Goal: Task Accomplishment & Management: Manage account settings

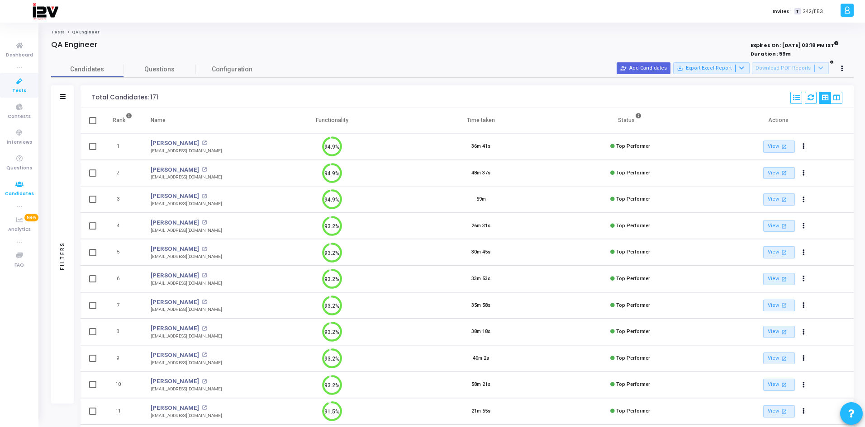
drag, startPoint x: 0, startPoint y: 0, endPoint x: 21, endPoint y: 195, distance: 196.1
click at [21, 195] on span "Candidates" at bounding box center [19, 194] width 29 height 8
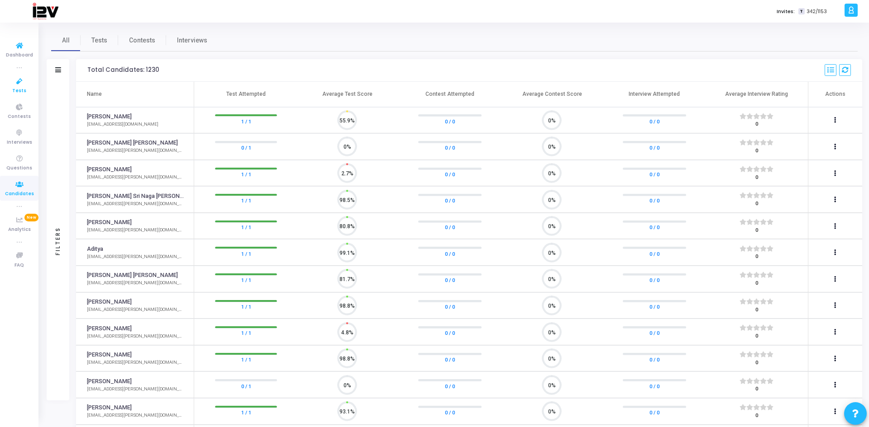
click at [18, 88] on span "Tests" at bounding box center [19, 91] width 14 height 8
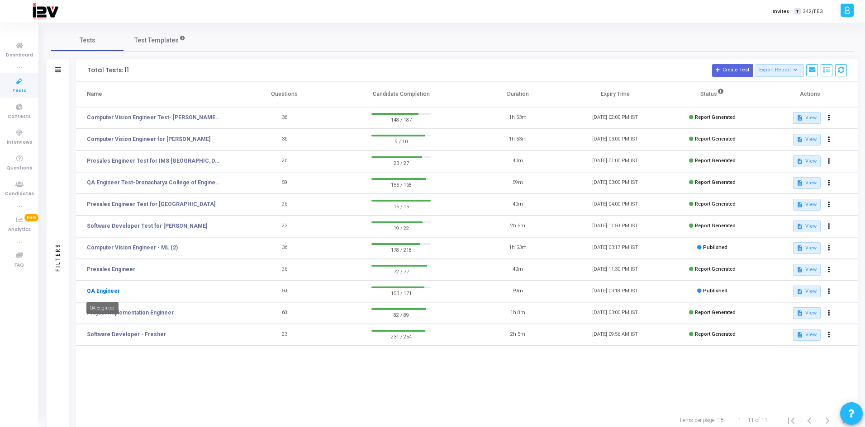
click at [101, 293] on link "QA Engineer" at bounding box center [103, 291] width 33 height 8
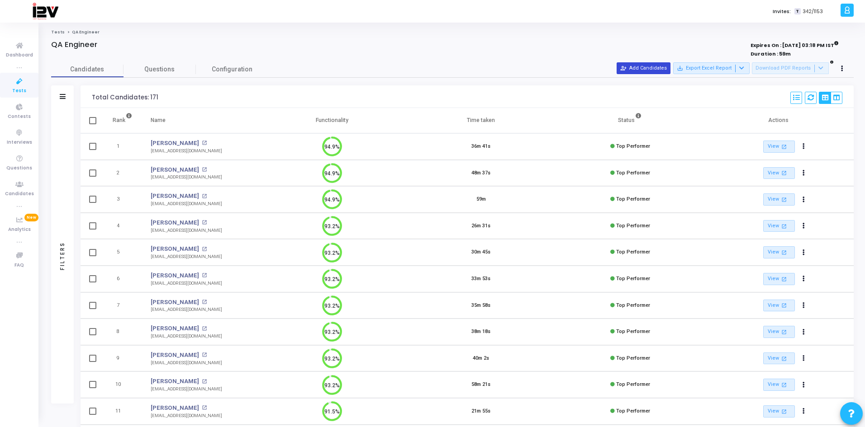
click at [662, 69] on button "person_add_alt Add Candidates" at bounding box center [644, 68] width 54 height 12
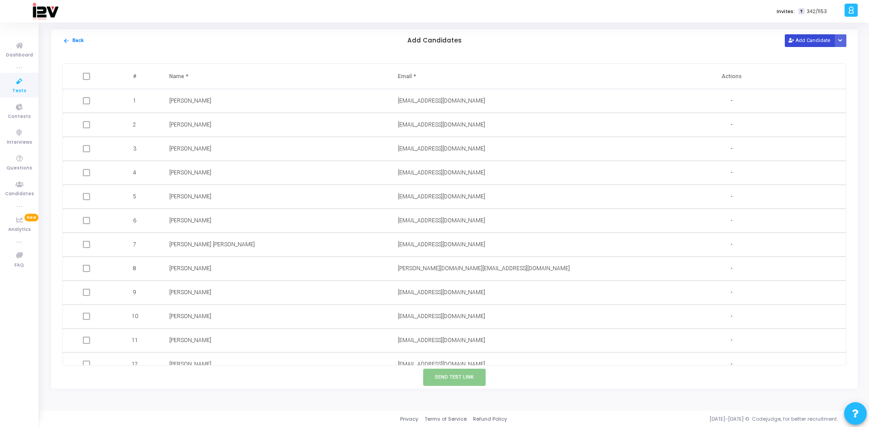
click at [796, 36] on button "Add Candidate" at bounding box center [809, 40] width 50 height 12
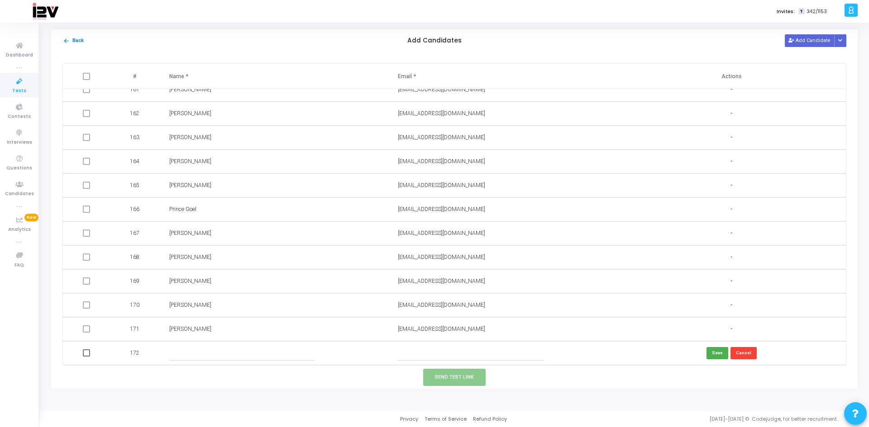
click at [456, 349] on input "text" at bounding box center [471, 353] width 146 height 15
paste input "[EMAIL_ADDRESS][DOMAIN_NAME]"
type input "[EMAIL_ADDRESS][DOMAIN_NAME]"
click at [252, 354] on input "text" at bounding box center [242, 353] width 146 height 15
click at [182, 356] on input "text" at bounding box center [242, 353] width 146 height 15
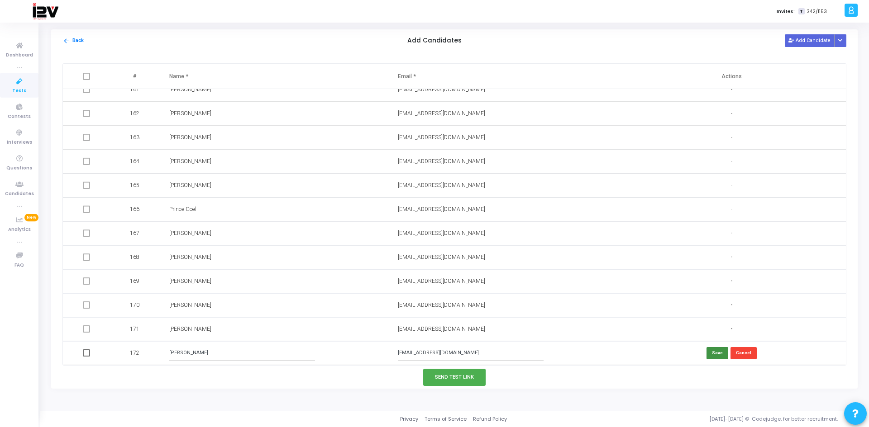
type input "[PERSON_NAME]"
click at [713, 352] on button "Save" at bounding box center [717, 353] width 22 height 12
click at [453, 378] on button "Send Test Link" at bounding box center [454, 377] width 62 height 17
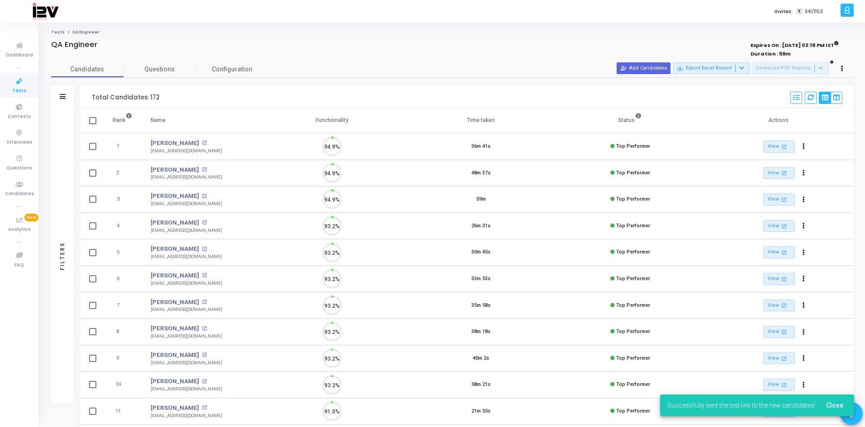
scroll to position [19, 23]
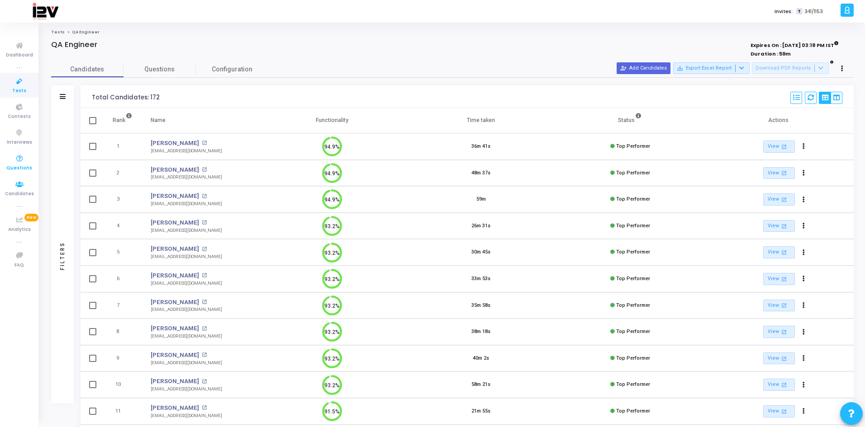
drag, startPoint x: 28, startPoint y: 184, endPoint x: 38, endPoint y: 173, distance: 15.4
click at [28, 184] on icon at bounding box center [19, 184] width 19 height 11
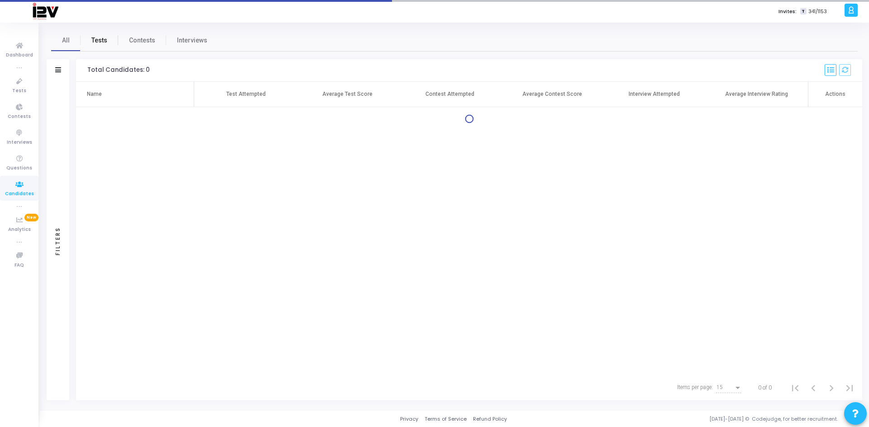
click at [100, 44] on span "Tests" at bounding box center [99, 40] width 16 height 9
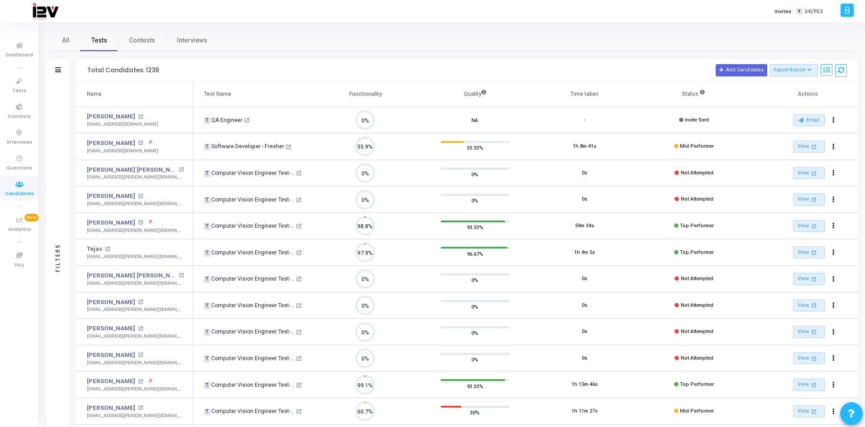
scroll to position [19, 23]
click at [24, 89] on span "Tests" at bounding box center [19, 91] width 14 height 8
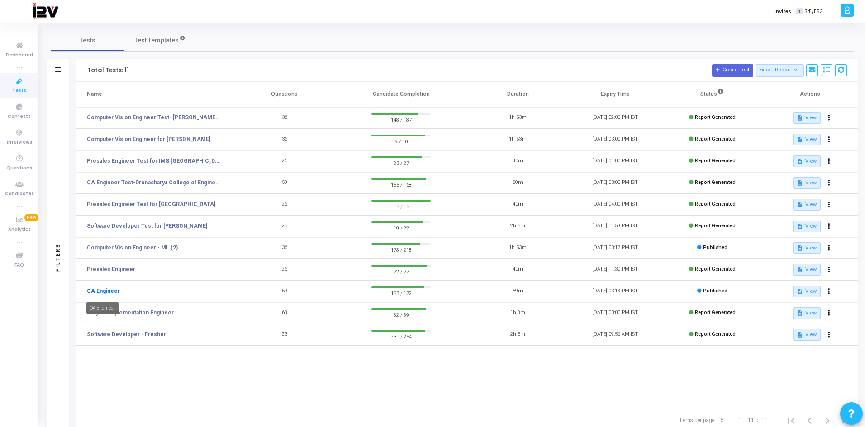
click at [110, 292] on link "QA Engineer" at bounding box center [103, 291] width 33 height 8
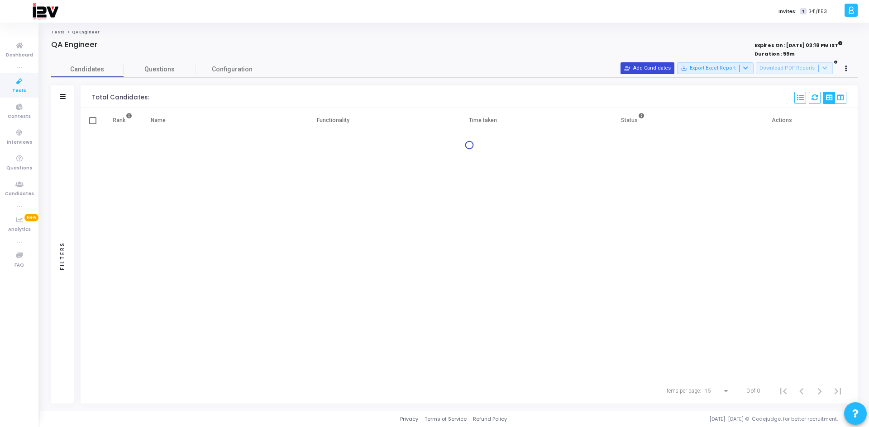
click at [663, 66] on button "person_add_alt Add Candidates" at bounding box center [647, 68] width 54 height 12
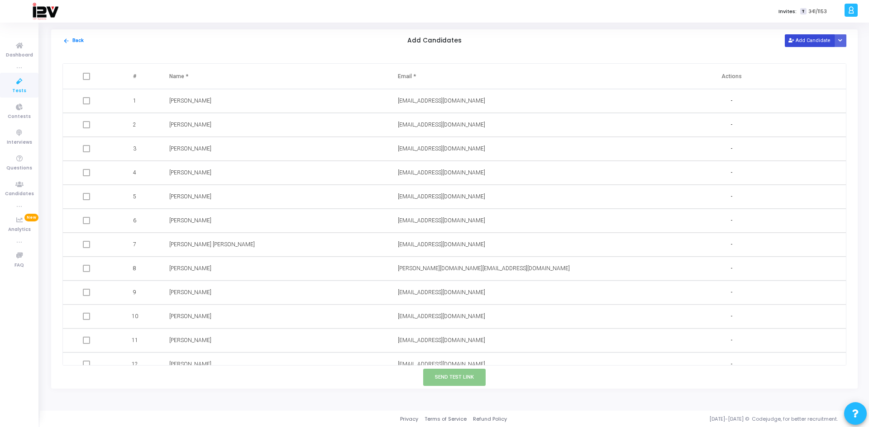
click at [818, 40] on button "Add Candidate" at bounding box center [809, 40] width 50 height 12
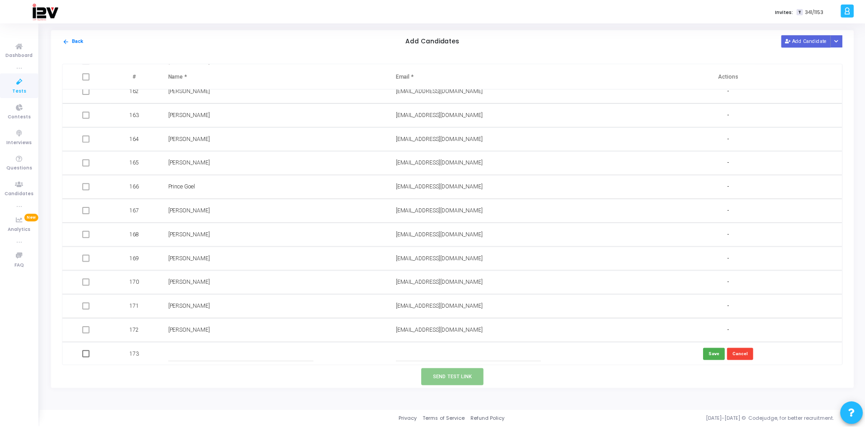
scroll to position [3871, 0]
click at [437, 357] on input "text" at bounding box center [471, 353] width 146 height 15
paste input "[EMAIL_ADDRESS][DOMAIN_NAME]"
type input "[EMAIL_ADDRESS][DOMAIN_NAME]"
click at [251, 354] on input "text" at bounding box center [242, 353] width 146 height 15
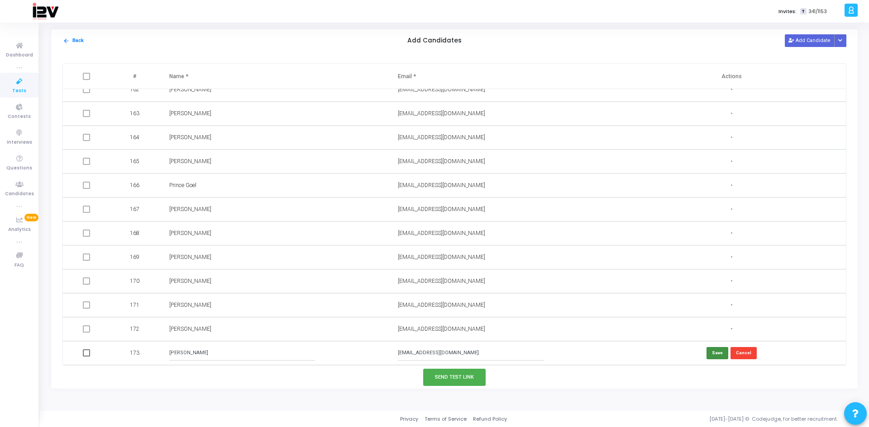
type input "[PERSON_NAME]"
click at [716, 354] on button "Save" at bounding box center [717, 353] width 22 height 12
click at [457, 379] on button "Send Test Link" at bounding box center [454, 377] width 62 height 17
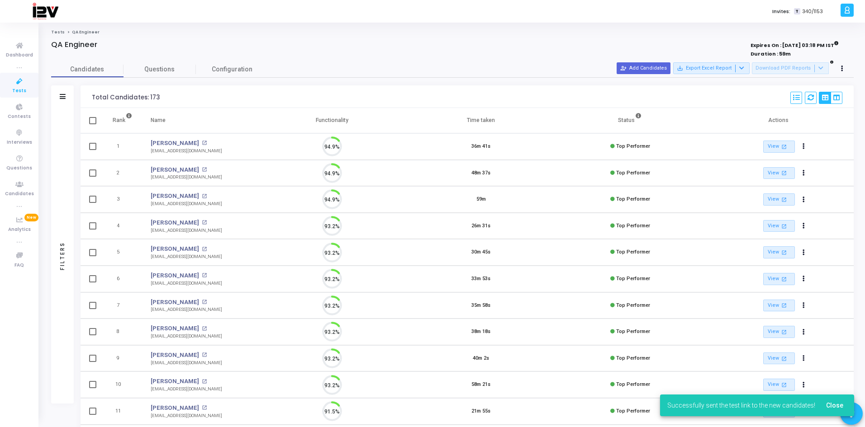
scroll to position [19, 23]
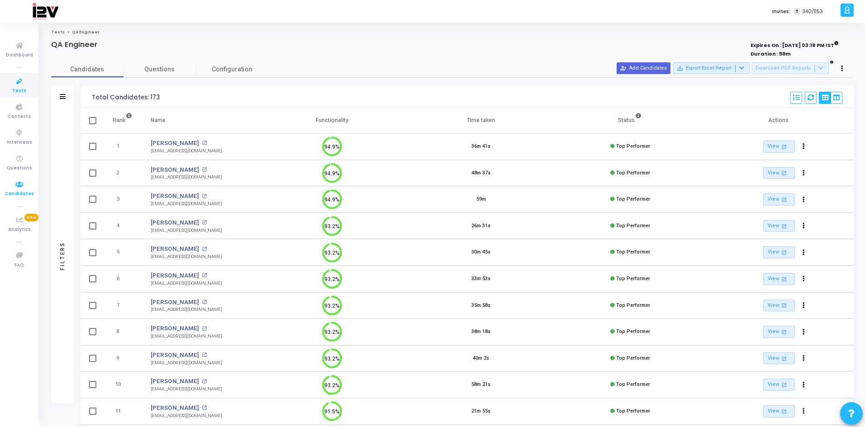
click at [22, 194] on span "Candidates" at bounding box center [19, 194] width 29 height 8
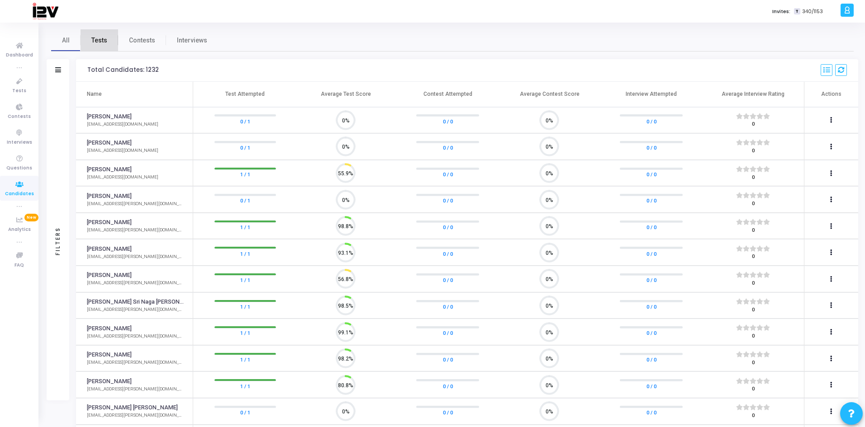
click at [107, 31] on link "Tests" at bounding box center [100, 40] width 38 height 22
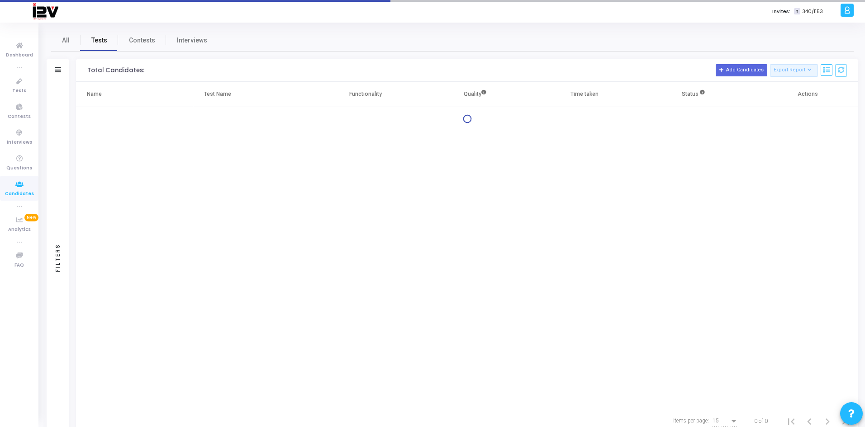
click at [100, 45] on span "Tests" at bounding box center [99, 40] width 16 height 9
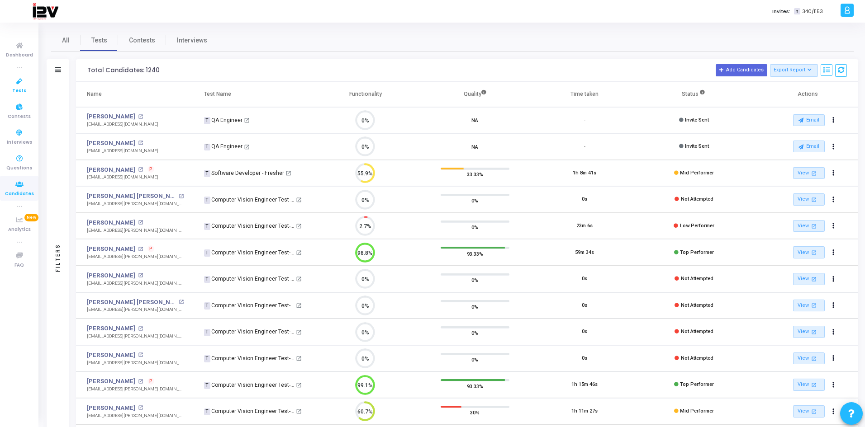
click at [20, 79] on icon at bounding box center [19, 81] width 19 height 11
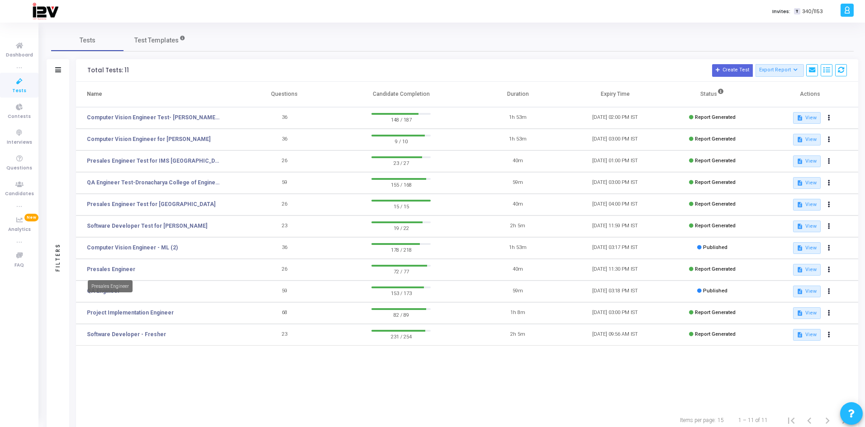
click at [104, 294] on mat-tooltip-component "Presales Engineer" at bounding box center [109, 286] width 57 height 25
click at [111, 290] on link "QA Engineer" at bounding box center [103, 291] width 33 height 8
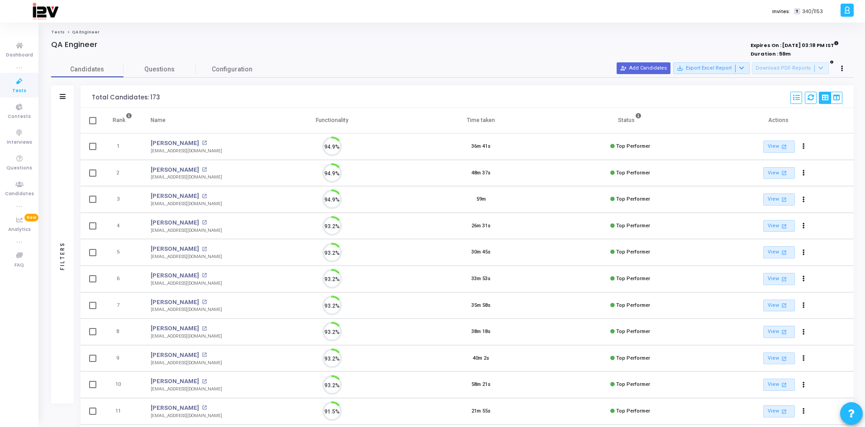
scroll to position [19, 23]
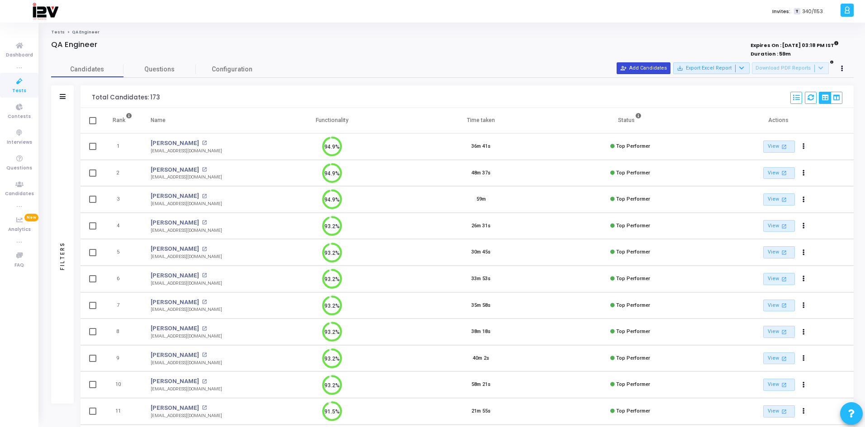
click at [647, 67] on button "person_add_alt Add Candidates" at bounding box center [644, 68] width 54 height 12
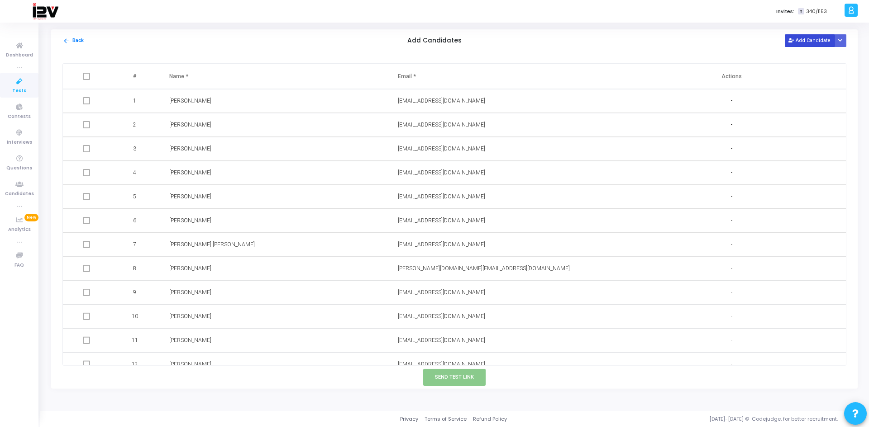
click at [808, 38] on button "Add Candidate" at bounding box center [809, 40] width 50 height 12
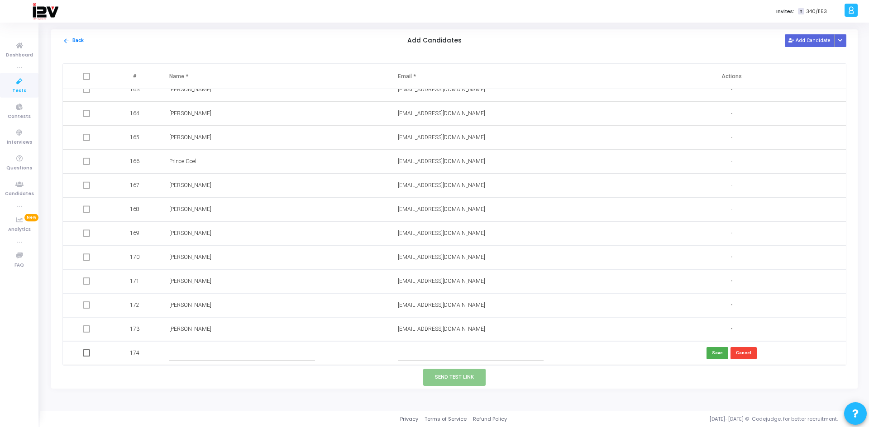
click at [424, 359] on input "text" at bounding box center [471, 353] width 146 height 15
paste input "[EMAIL_ADDRESS][DOMAIN_NAME]"
type input "[EMAIL_ADDRESS][DOMAIN_NAME]"
click at [223, 356] on input "text" at bounding box center [242, 353] width 146 height 15
type input "[PERSON_NAME]"
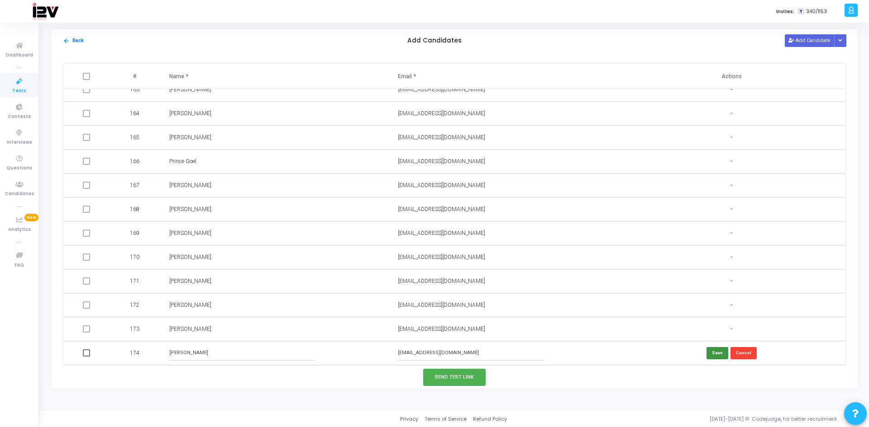
click at [714, 353] on button "Save" at bounding box center [717, 353] width 22 height 12
click at [464, 379] on button "Send Test Link" at bounding box center [454, 377] width 62 height 17
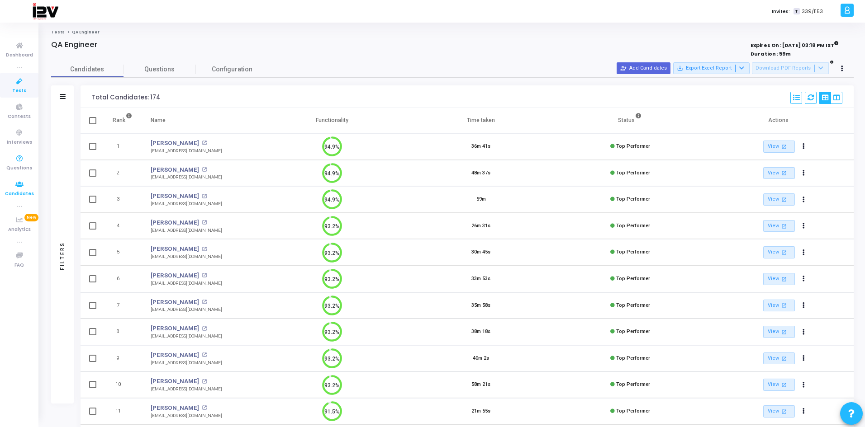
click at [22, 188] on icon at bounding box center [19, 184] width 19 height 11
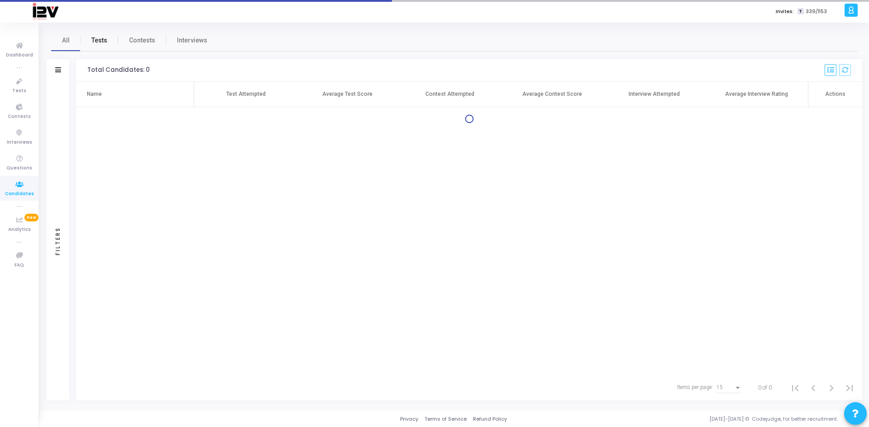
click at [94, 44] on span "Tests" at bounding box center [99, 40] width 16 height 9
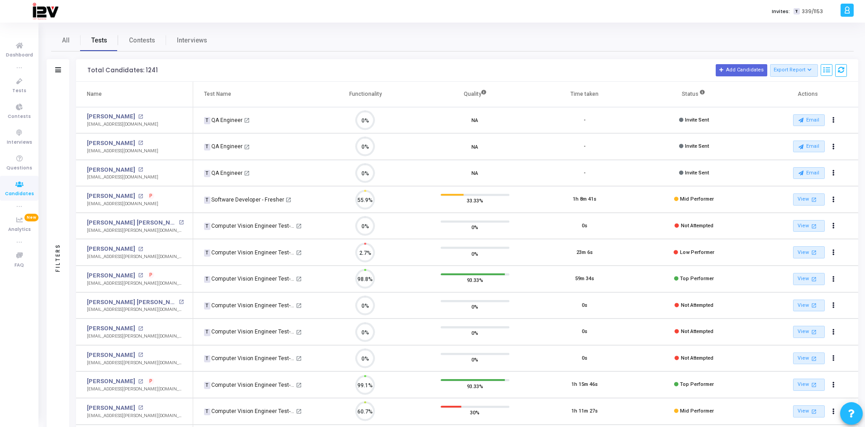
scroll to position [19, 23]
